Goal: Communication & Community: Answer question/provide support

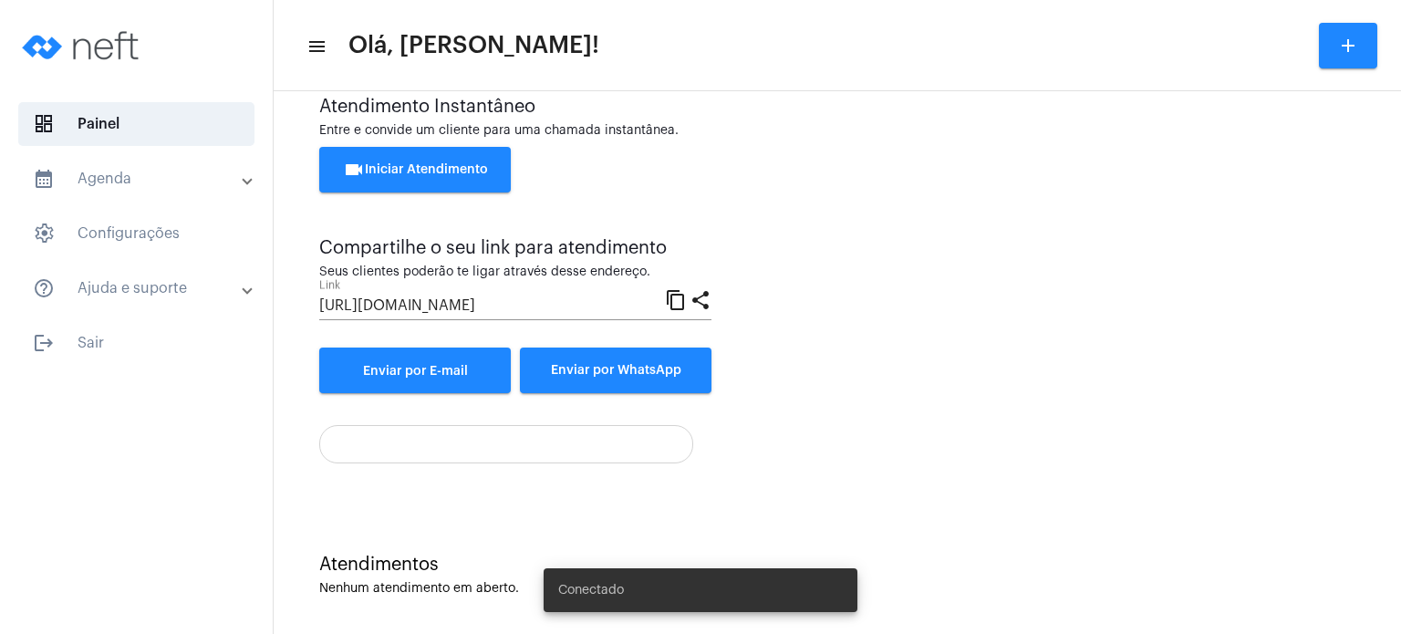
scroll to position [63, 0]
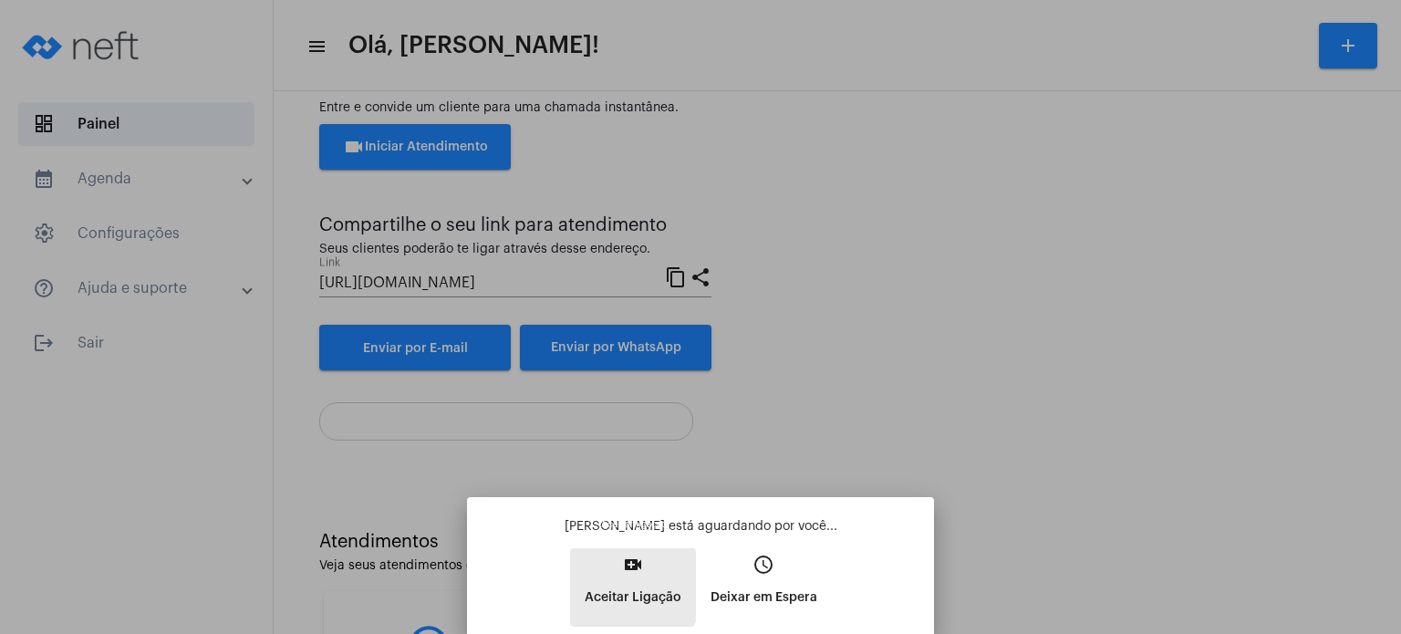
click at [613, 582] on p "Aceitar Ligação" at bounding box center [633, 597] width 97 height 33
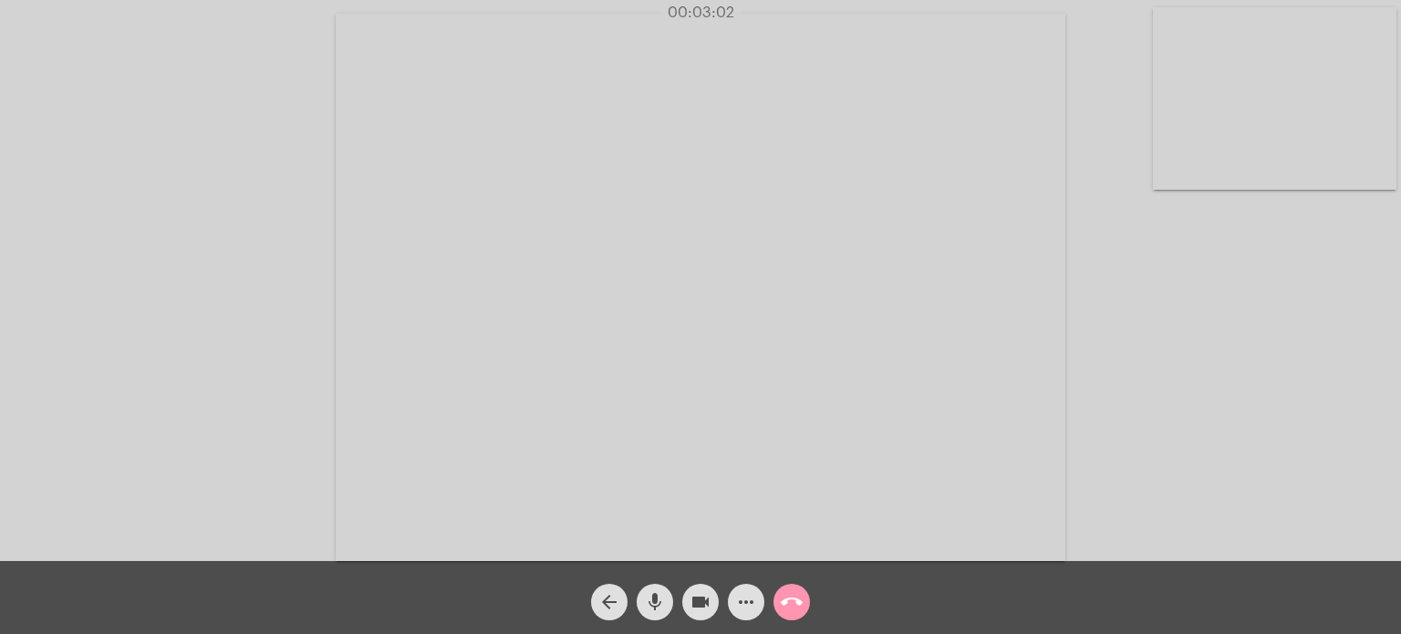
click at [410, 532] on app-call "00:03:02 Acessando Câmera e Microfone... arrow_back mic videocam more_horiz cal…" at bounding box center [700, 317] width 1401 height 634
click at [602, 601] on mat-icon "arrow_back" at bounding box center [610, 602] width 22 height 22
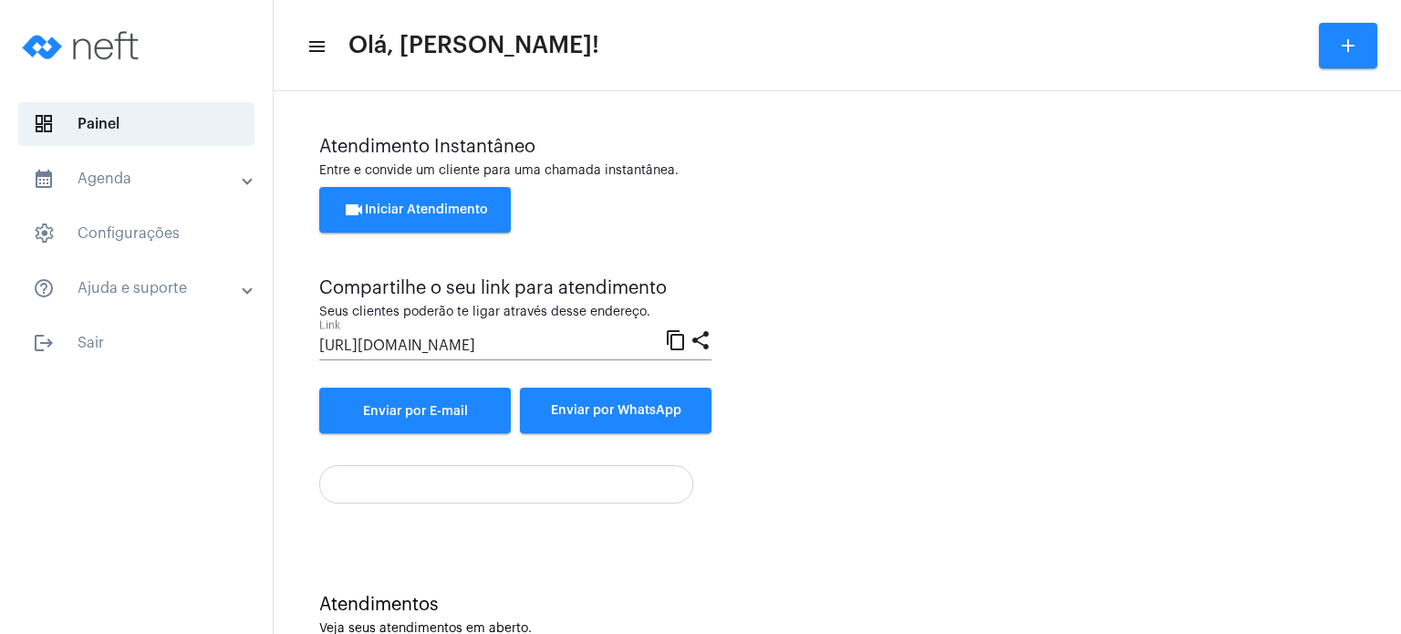
click at [929, 410] on div "Atendimento Instantâneo Entre e convide um cliente para uma chamada instantânea…" at bounding box center [837, 285] width 1036 height 297
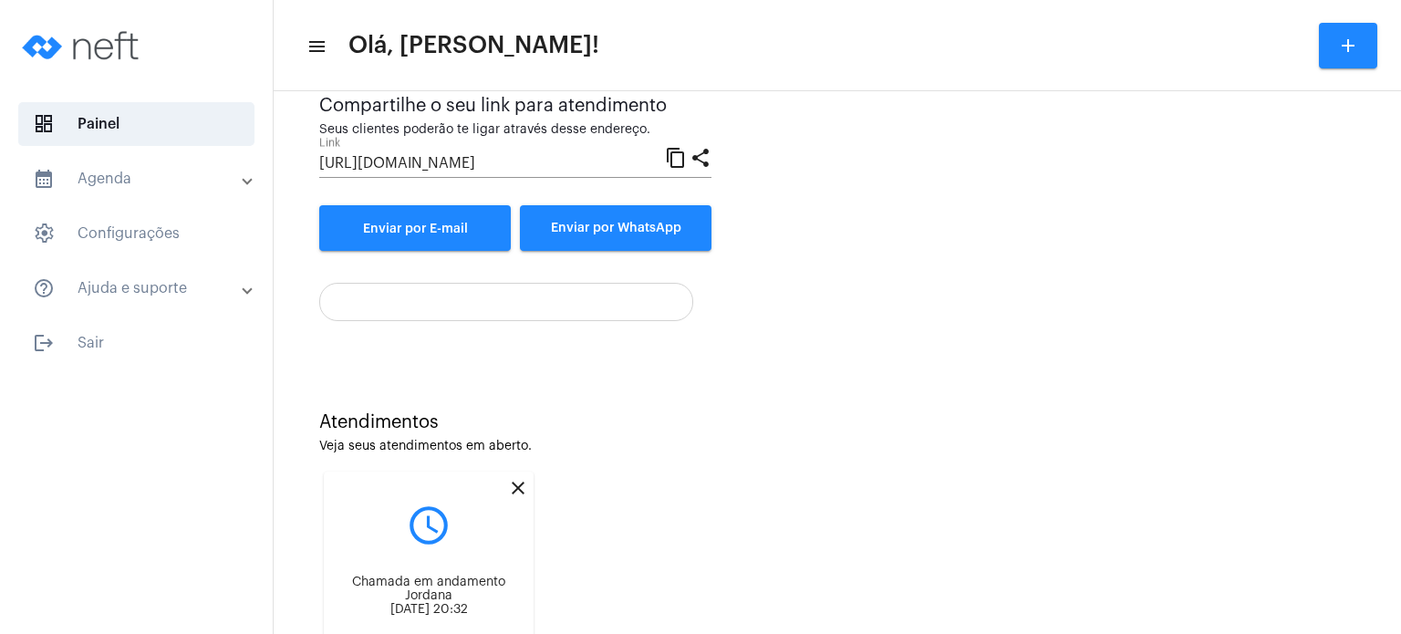
scroll to position [274, 0]
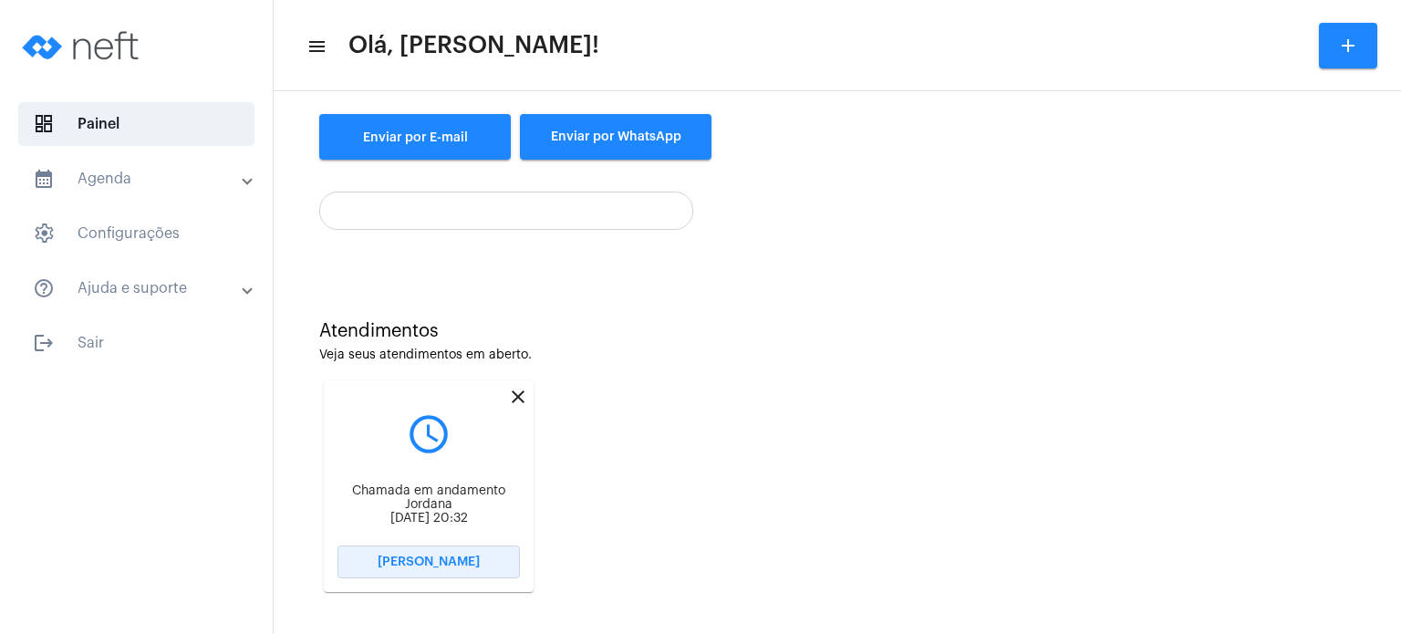
click at [432, 568] on span "[PERSON_NAME]" at bounding box center [429, 562] width 102 height 13
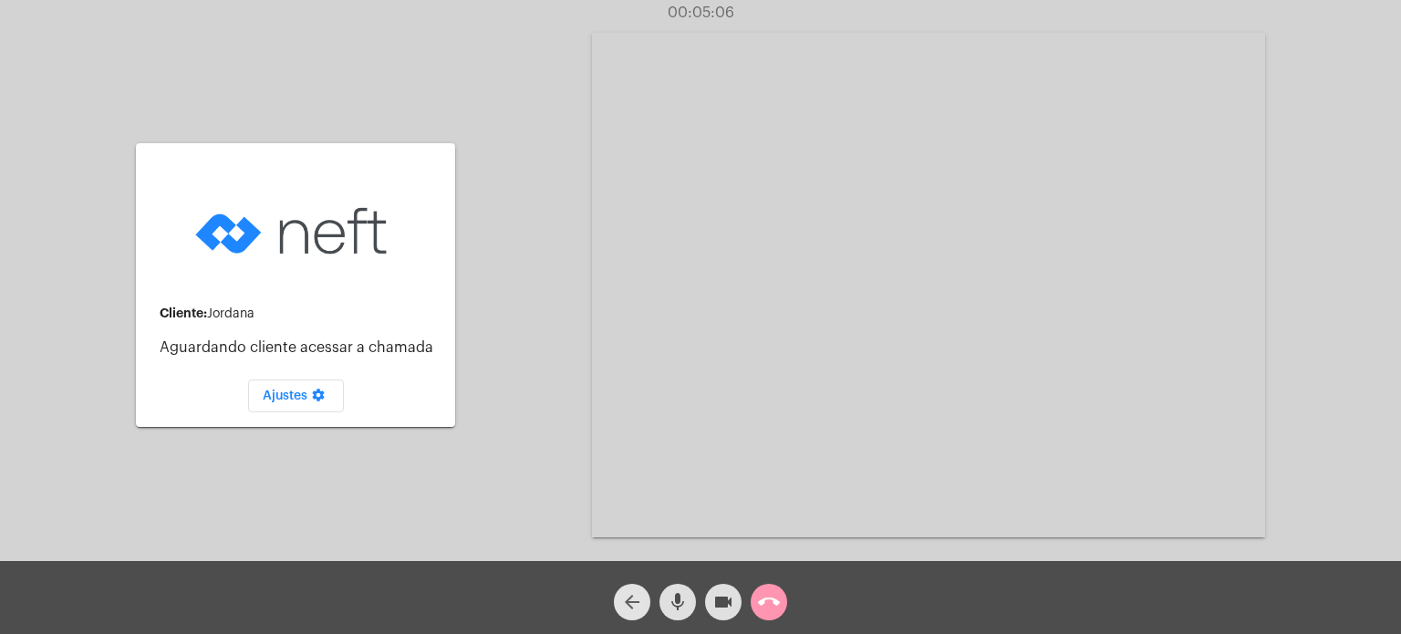
click at [627, 609] on mat-icon "arrow_back" at bounding box center [632, 602] width 22 height 22
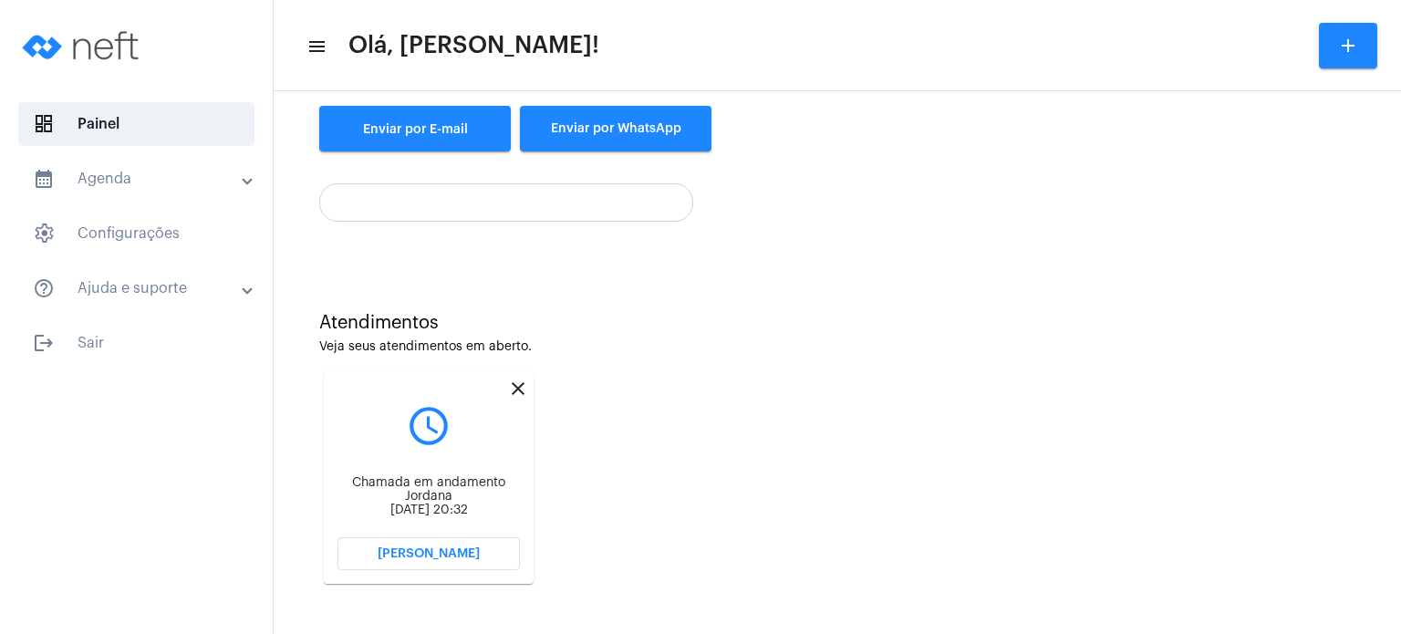
scroll to position [297, 0]
click at [451, 548] on span "[PERSON_NAME]" at bounding box center [429, 553] width 102 height 13
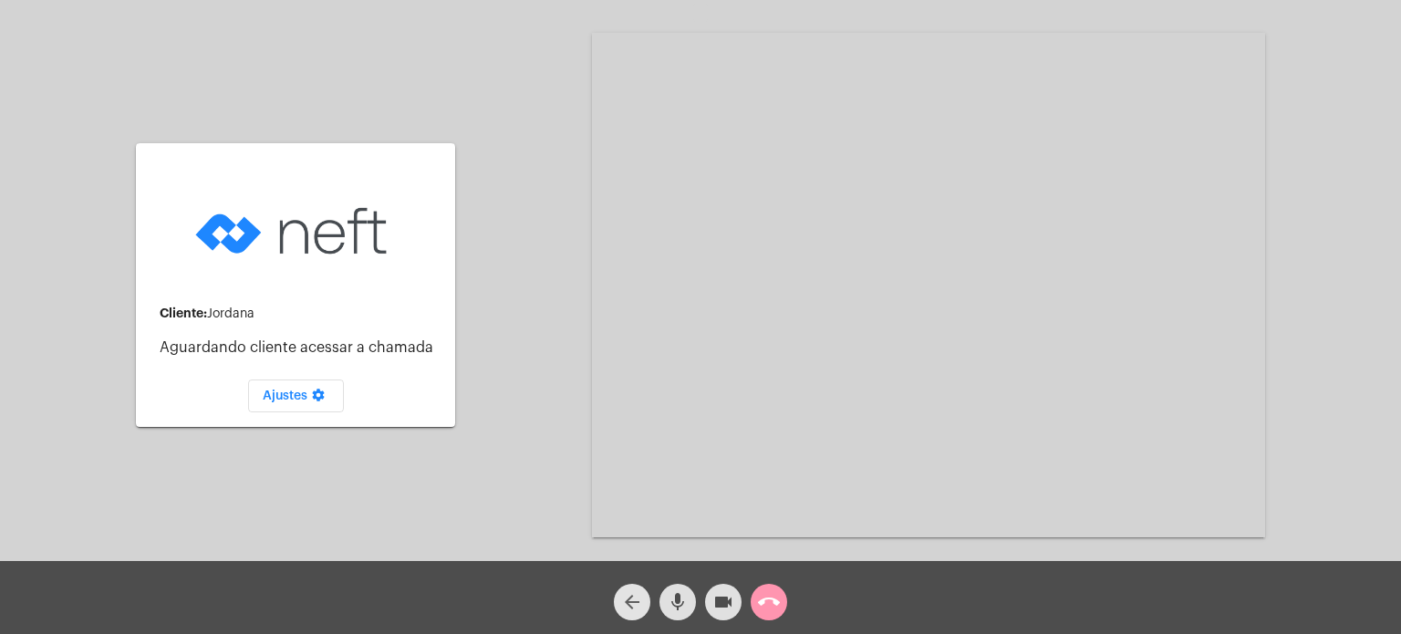
click at [638, 601] on mat-icon "arrow_back" at bounding box center [632, 602] width 22 height 22
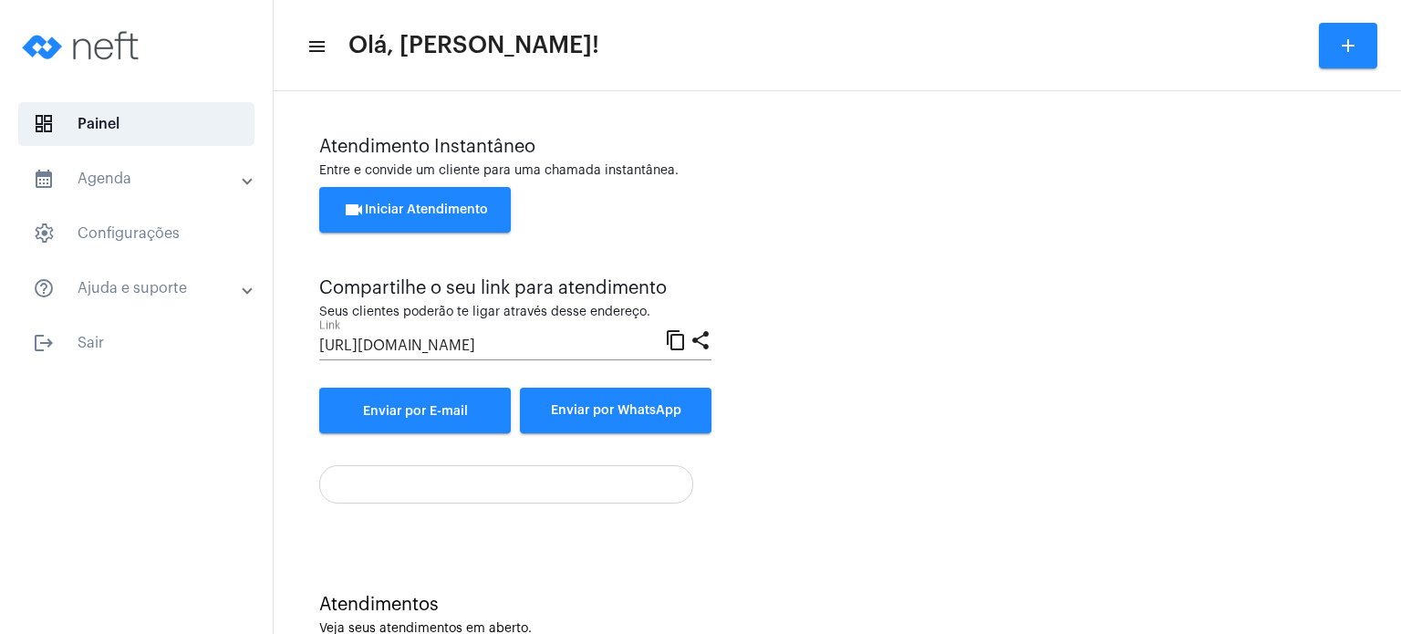
click at [450, 504] on div at bounding box center [506, 484] width 374 height 38
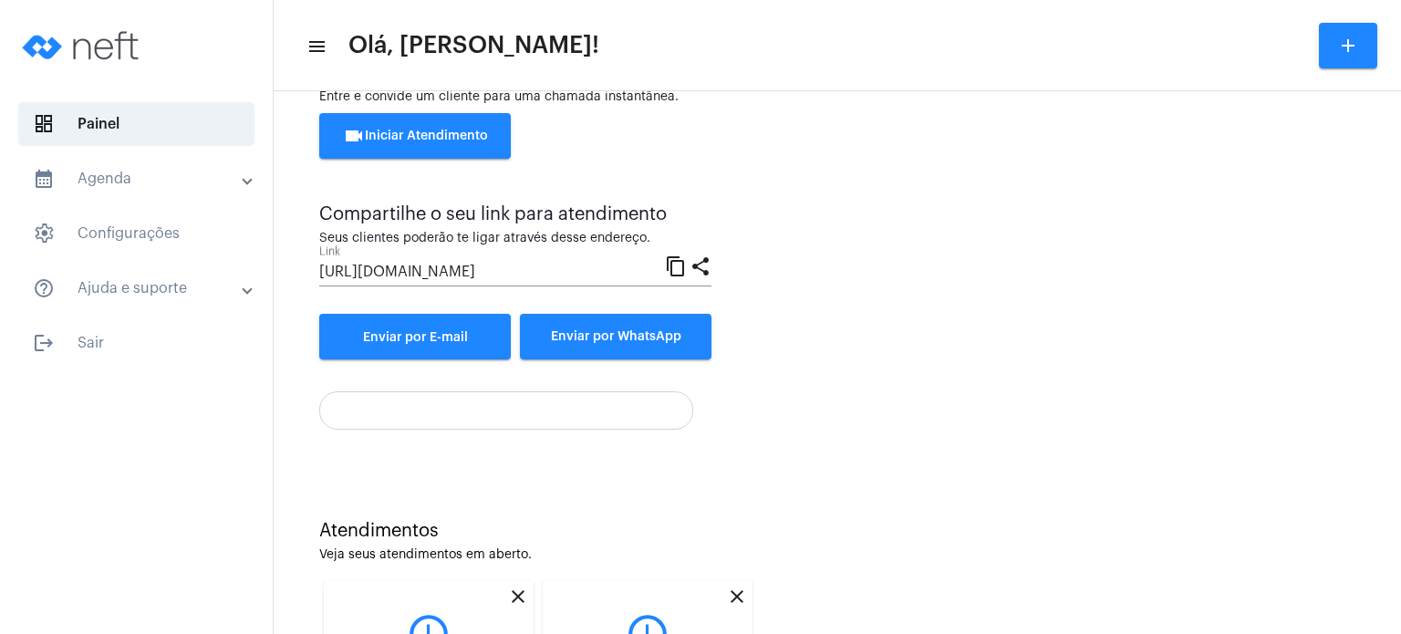
scroll to position [274, 0]
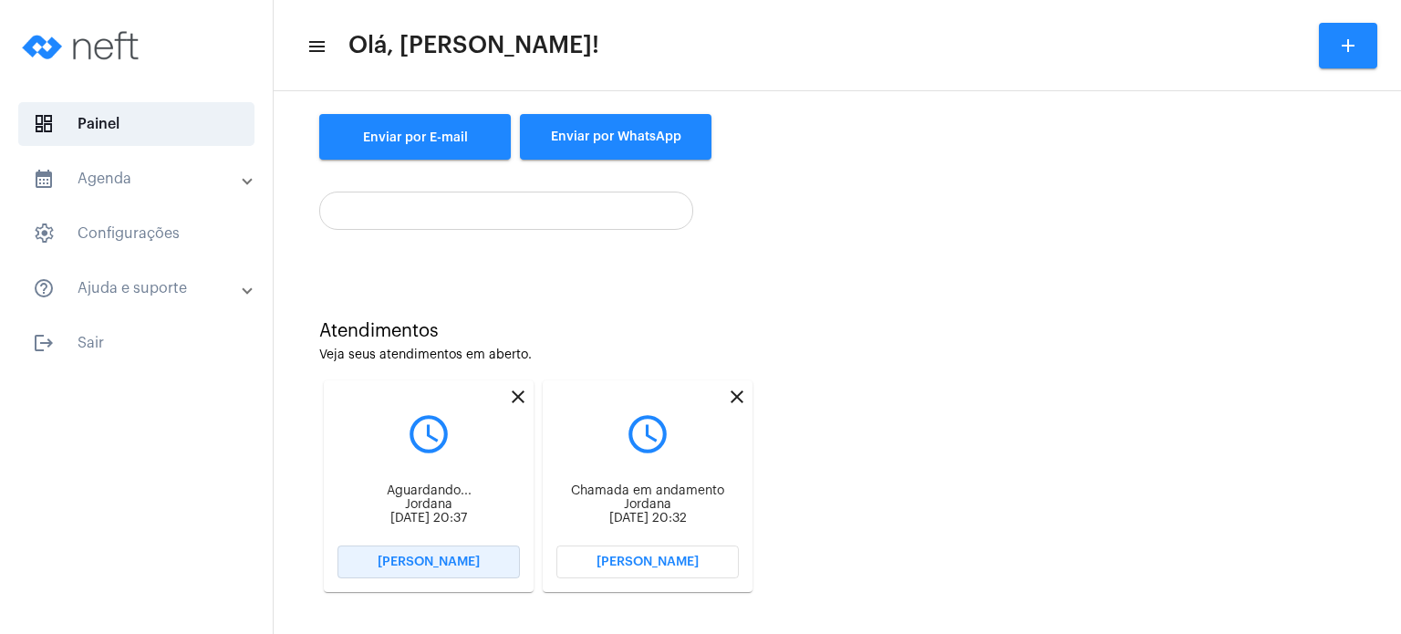
click at [442, 568] on span "[PERSON_NAME]" at bounding box center [429, 562] width 102 height 13
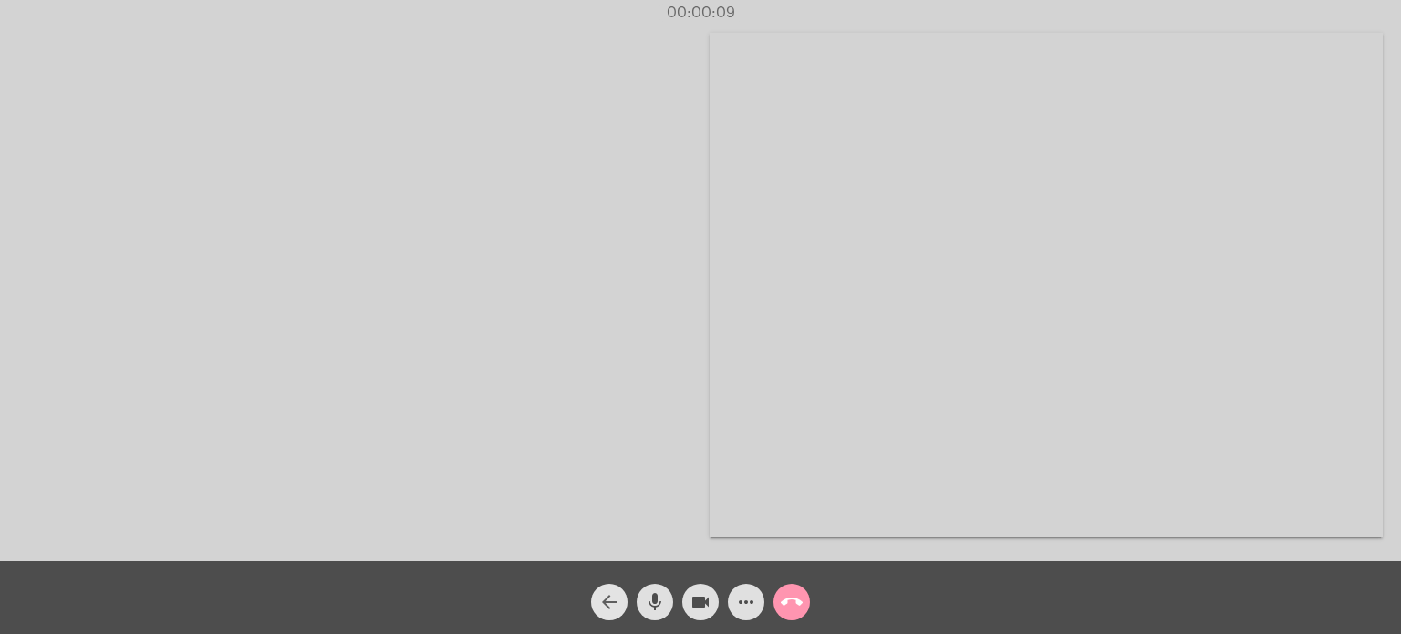
click at [609, 594] on mat-icon "arrow_back" at bounding box center [610, 602] width 22 height 22
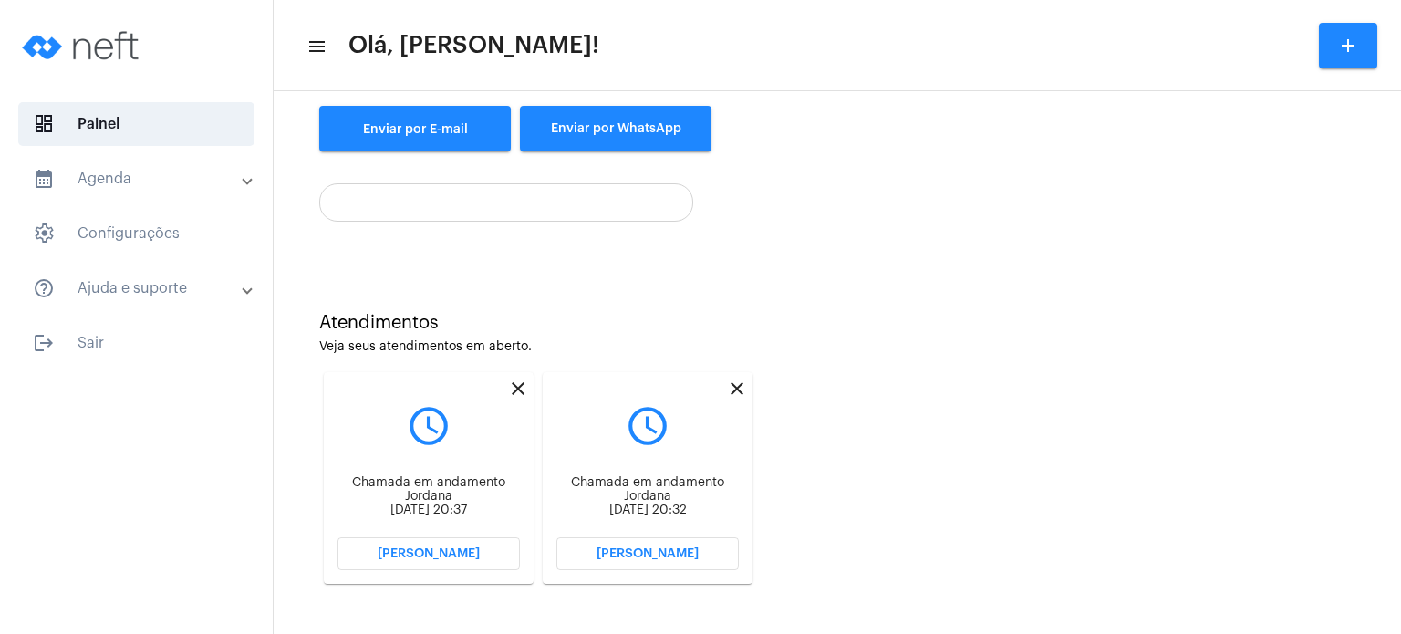
scroll to position [297, 0]
click at [431, 557] on span "[PERSON_NAME]" at bounding box center [429, 553] width 102 height 13
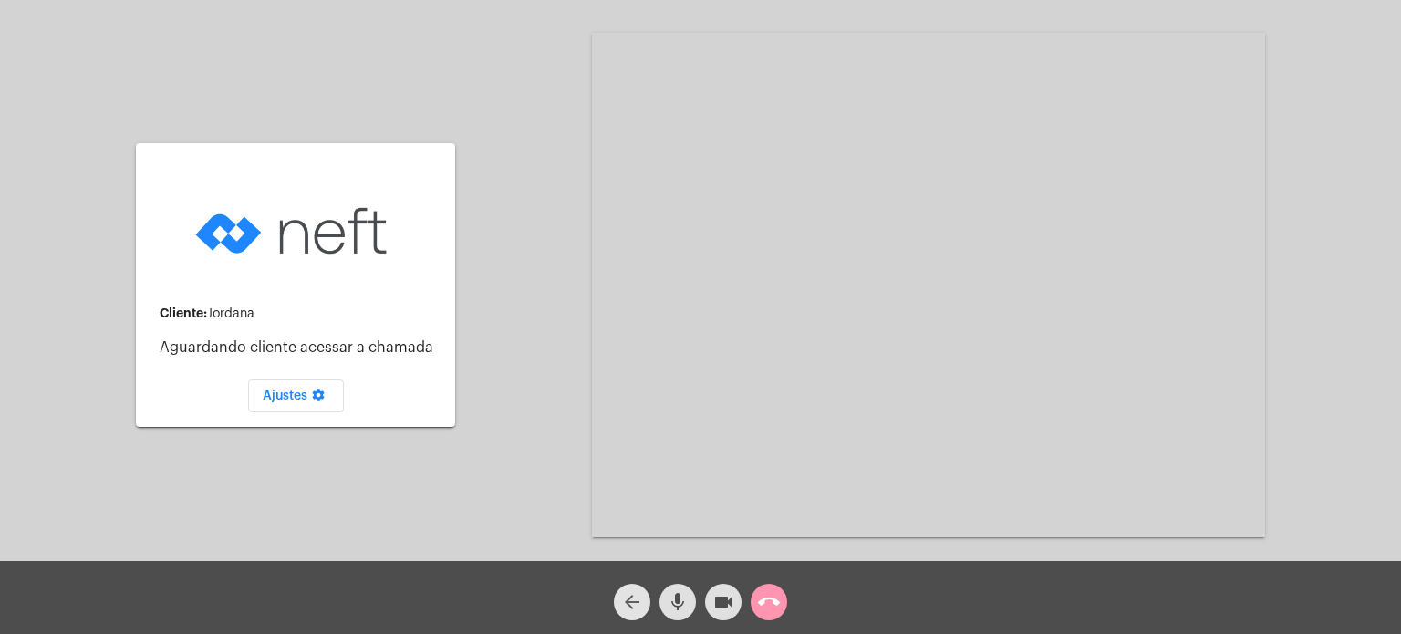
drag, startPoint x: 637, startPoint y: 605, endPoint x: 626, endPoint y: 600, distance: 11.9
click at [635, 605] on mat-icon "arrow_back" at bounding box center [632, 602] width 22 height 22
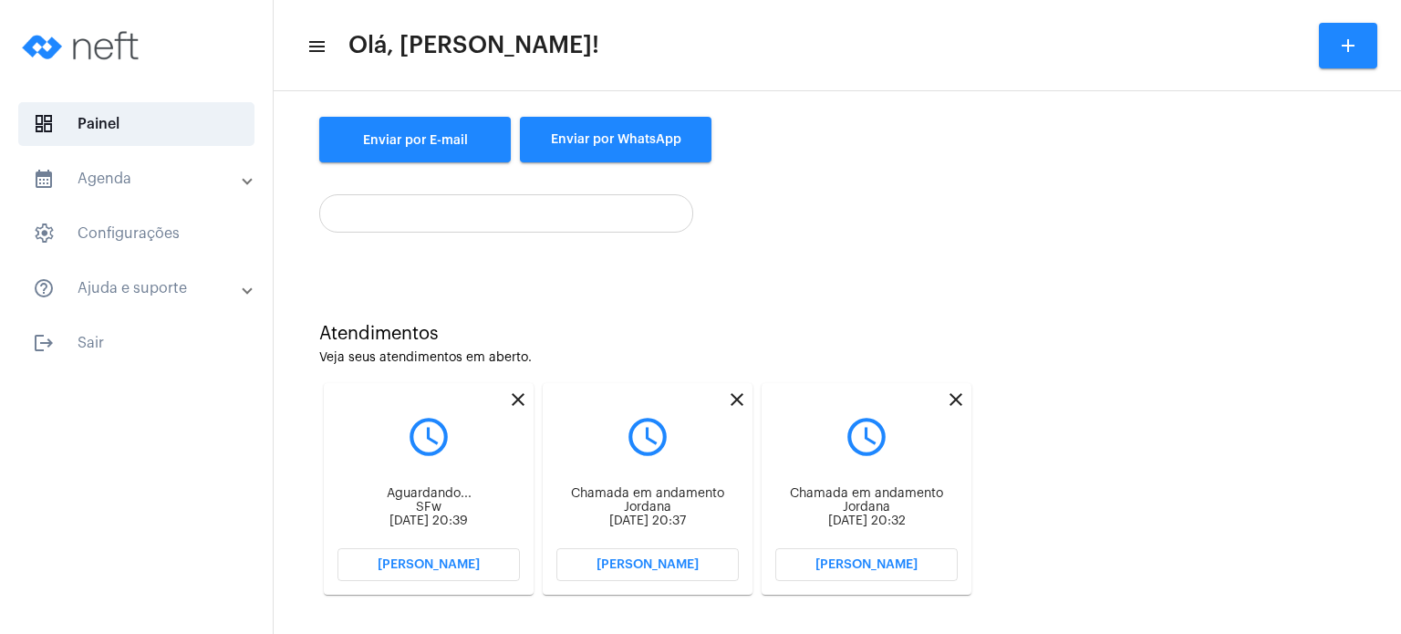
scroll to position [274, 0]
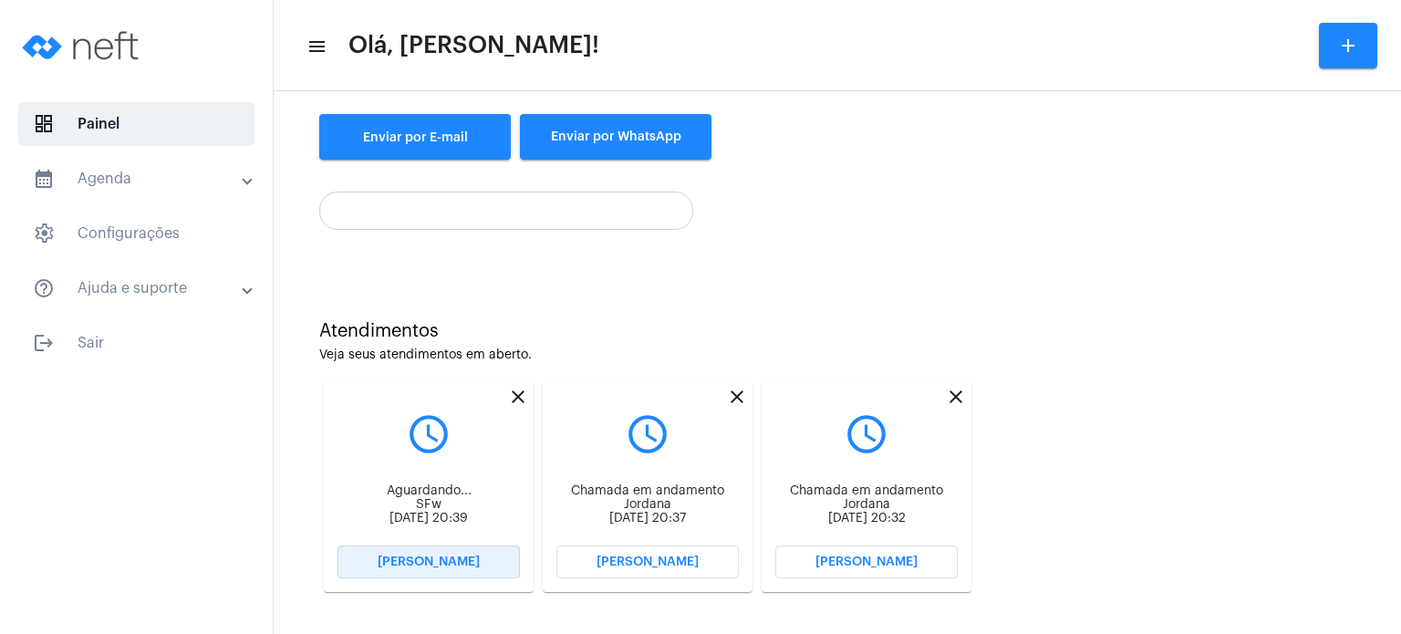
click at [442, 568] on span "[PERSON_NAME]" at bounding box center [429, 562] width 102 height 13
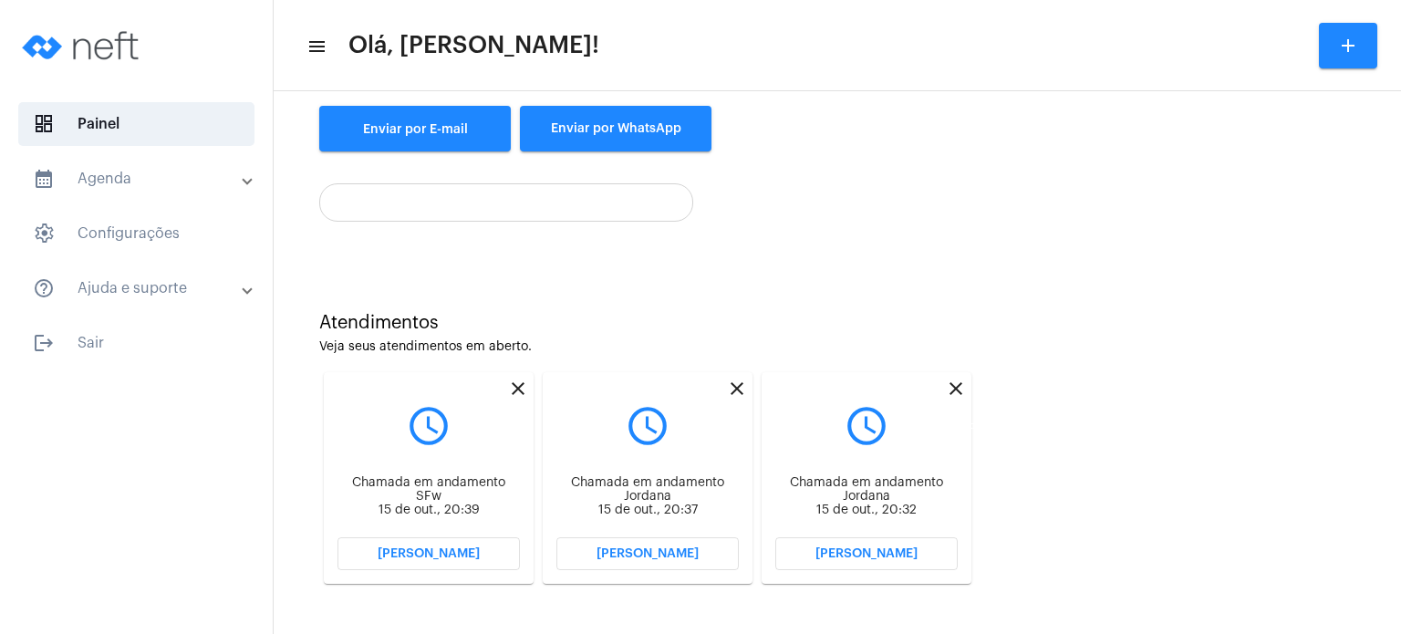
click at [957, 383] on mat-icon "close" at bounding box center [956, 389] width 22 height 22
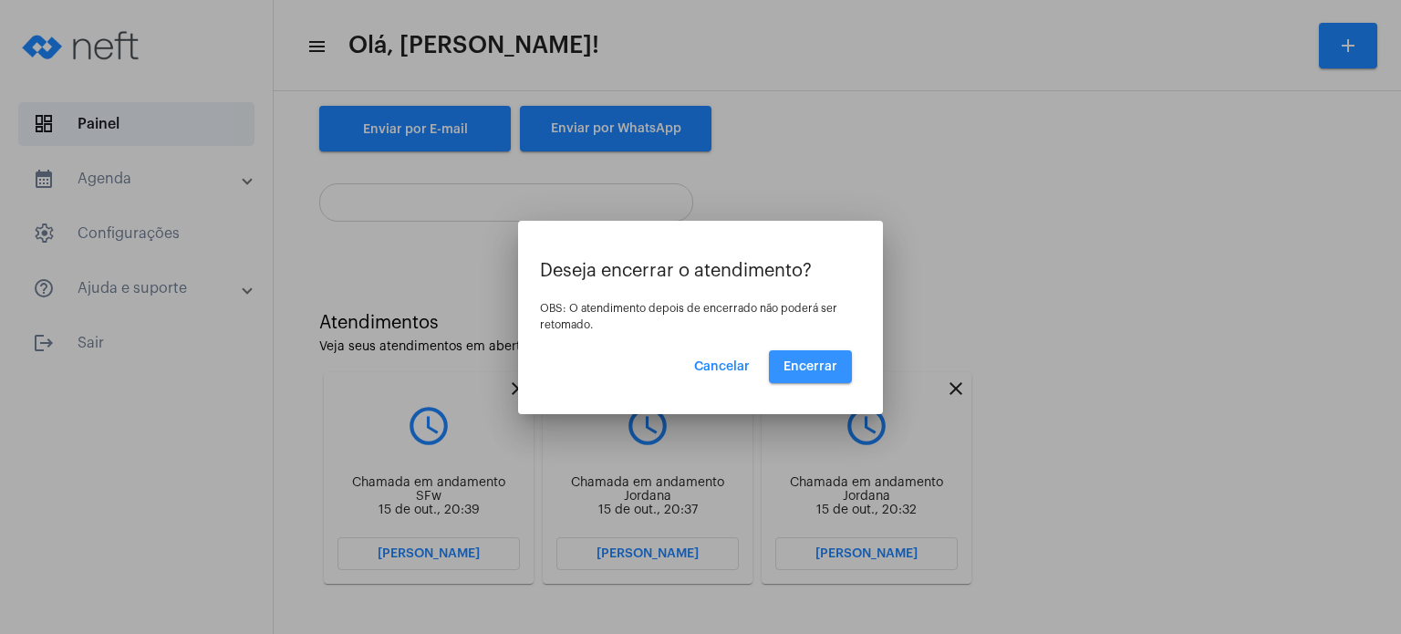
click at [817, 360] on button "Encerrar" at bounding box center [810, 366] width 83 height 33
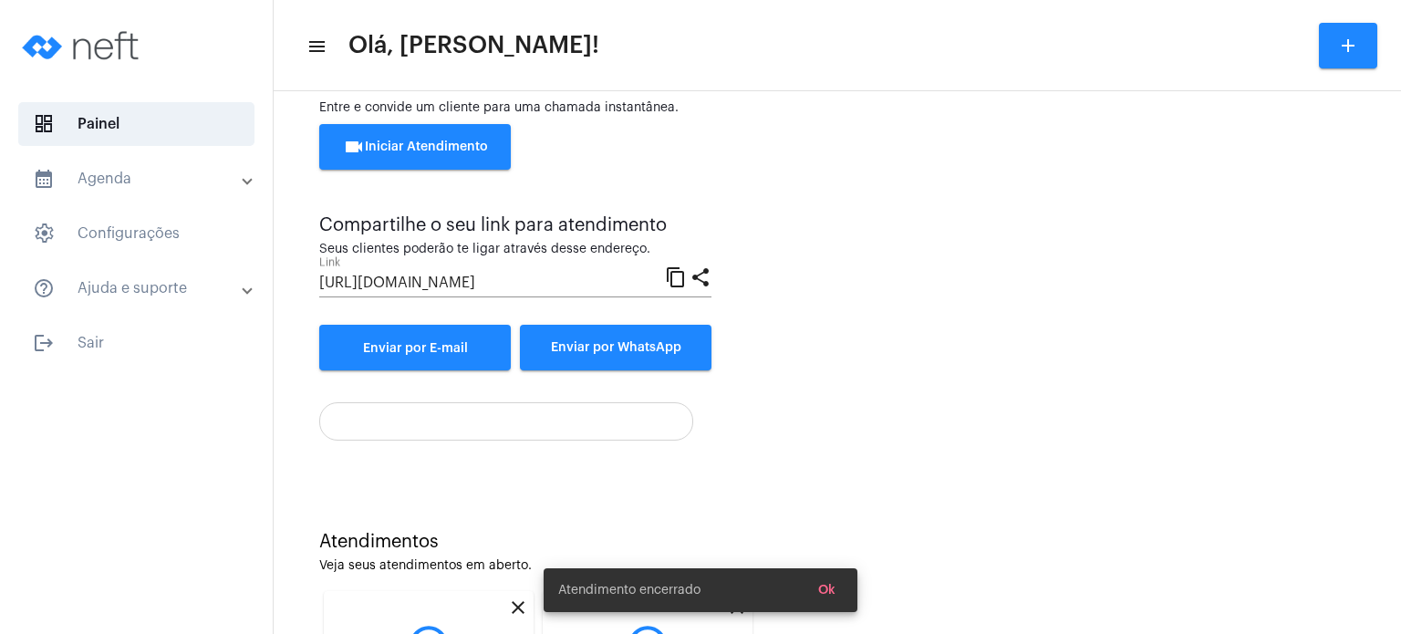
scroll to position [297, 0]
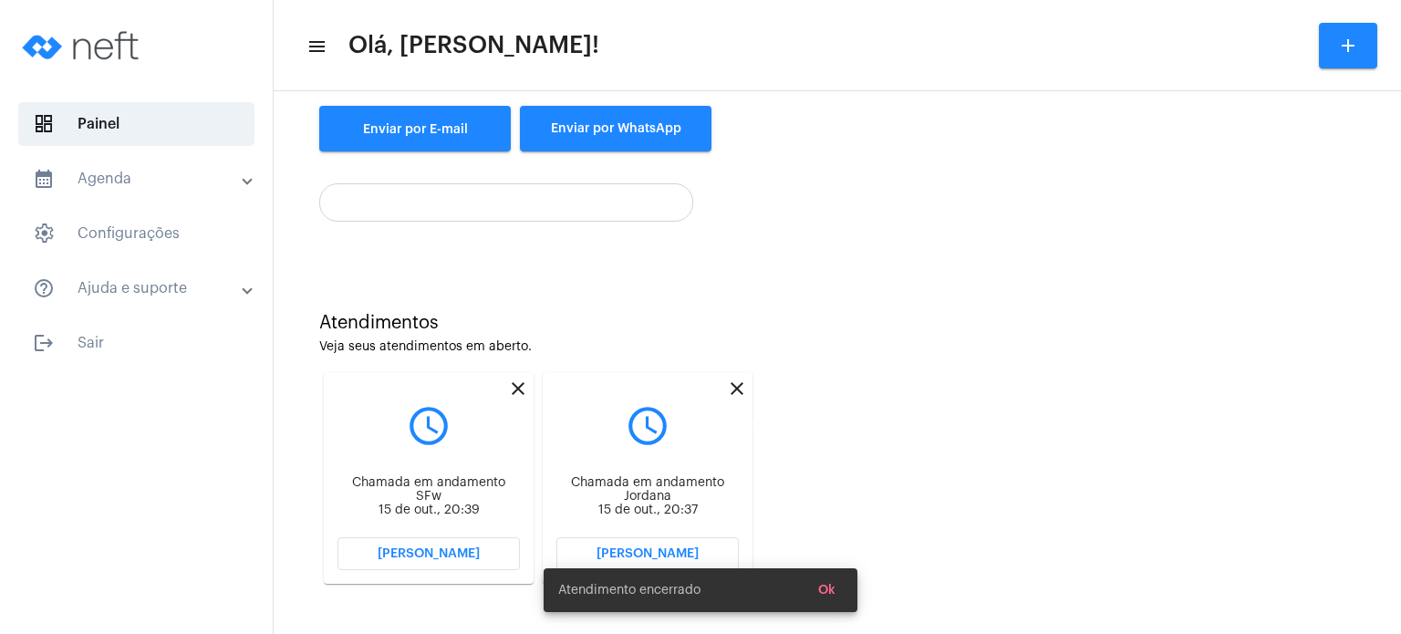
click at [740, 388] on mat-icon "close" at bounding box center [737, 389] width 22 height 22
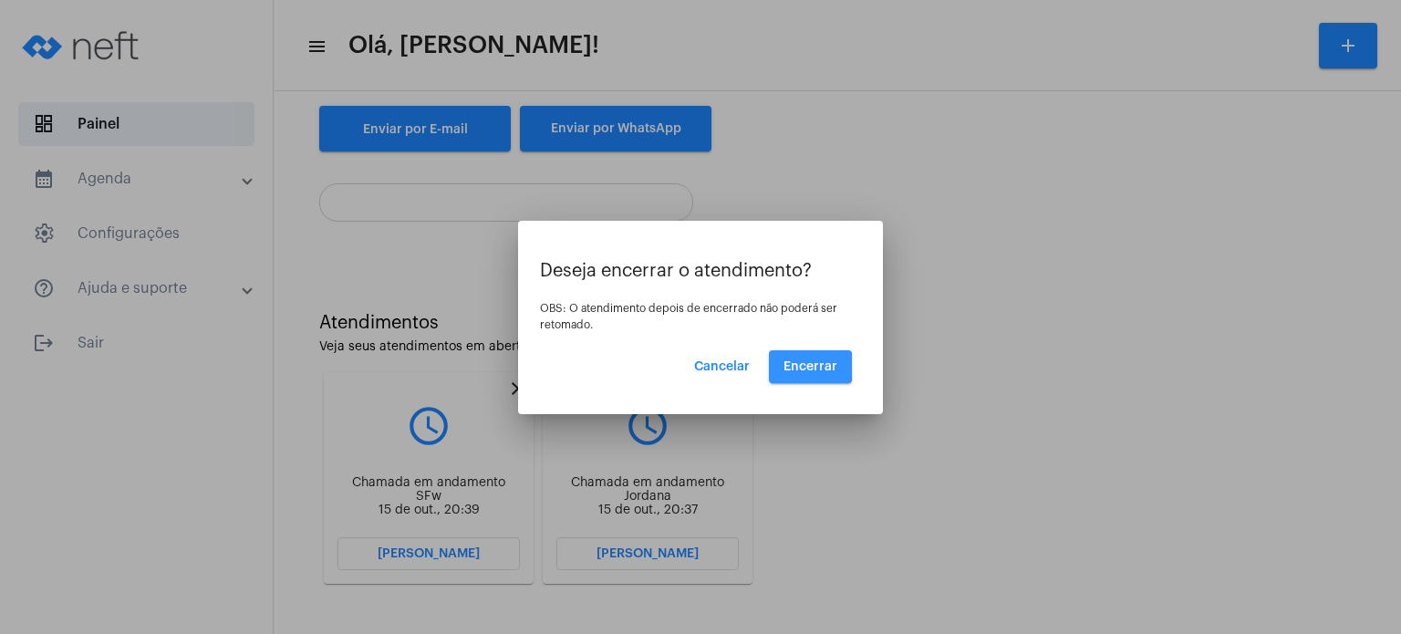
click at [803, 370] on span "Encerrar" at bounding box center [811, 366] width 54 height 13
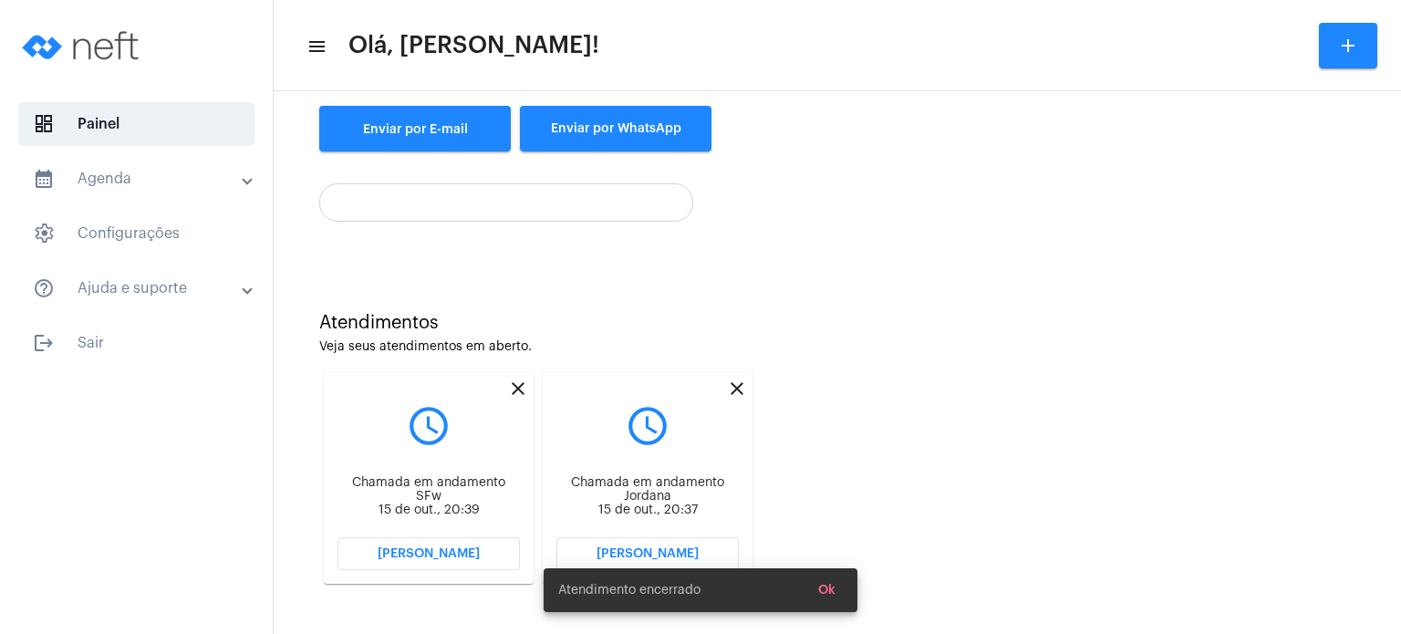
scroll to position [297, 0]
